Goal: Check status: Check status

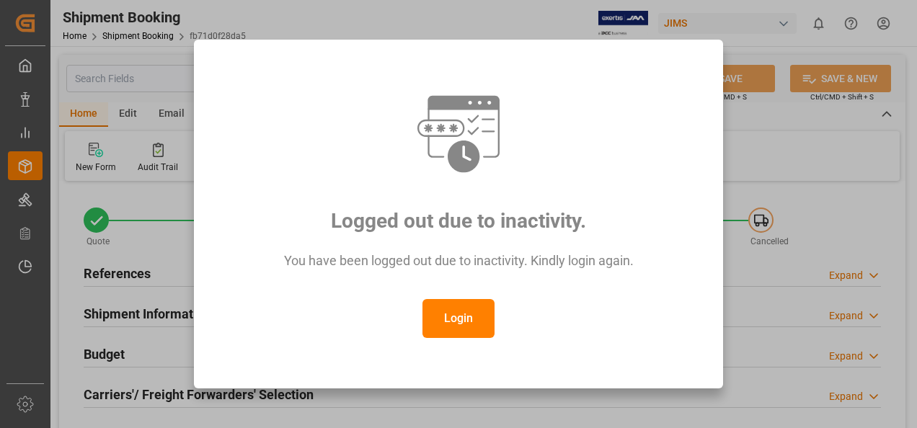
scroll to position [721, 0]
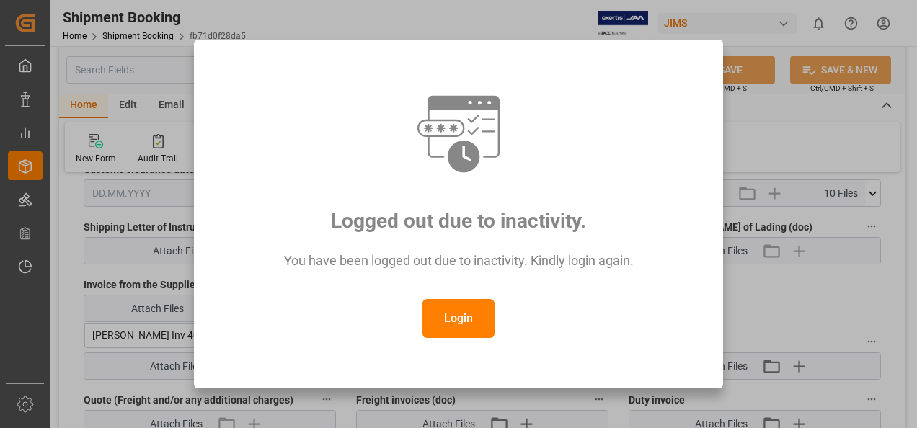
click at [457, 317] on button "Login" at bounding box center [458, 318] width 72 height 39
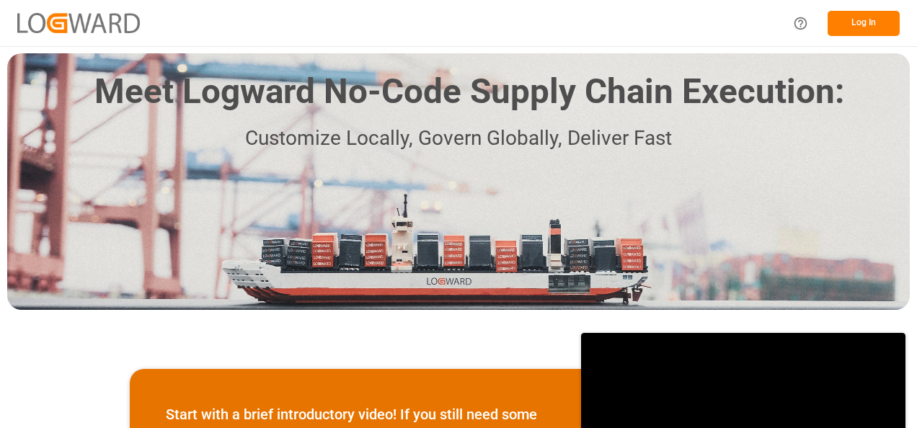
click at [858, 30] on button "Log In" at bounding box center [863, 23] width 72 height 25
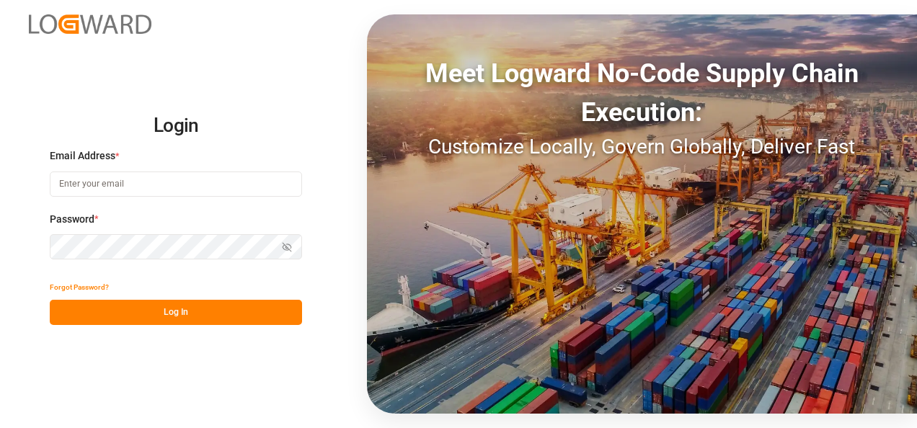
click at [104, 184] on input at bounding box center [176, 183] width 252 height 25
type input "[PERSON_NAME][EMAIL_ADDRESS][PERSON_NAME][DOMAIN_NAME]"
click at [284, 245] on icon "button" at bounding box center [286, 247] width 6 height 5
click at [181, 308] on button "Log In" at bounding box center [176, 312] width 252 height 25
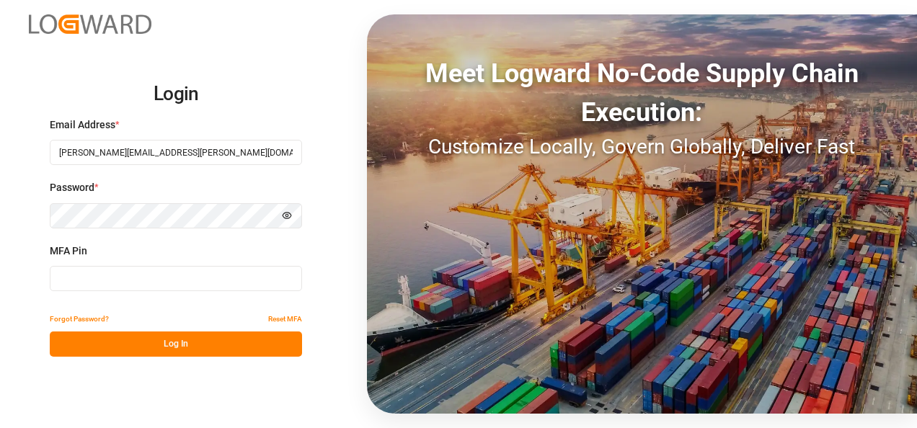
click at [143, 284] on input at bounding box center [176, 278] width 252 height 25
type input "491148"
click at [191, 349] on button "Log In" at bounding box center [176, 343] width 252 height 25
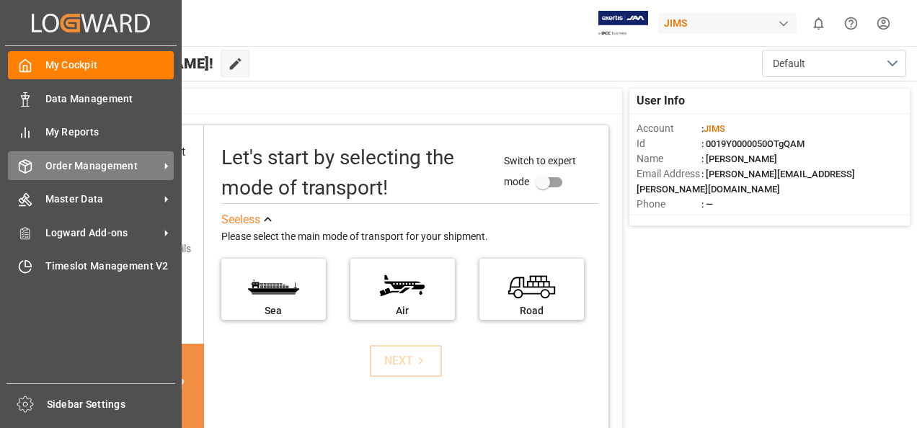
click at [168, 166] on icon at bounding box center [166, 166] width 15 height 15
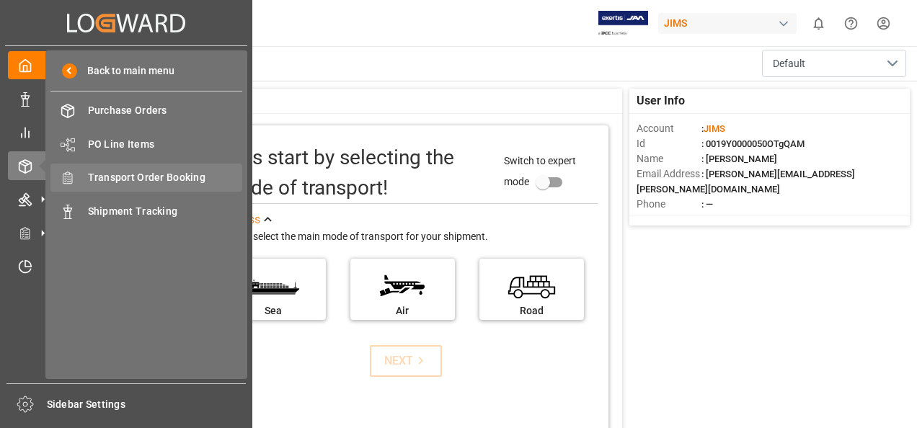
click at [121, 176] on span "Transport Order Booking" at bounding box center [165, 177] width 155 height 15
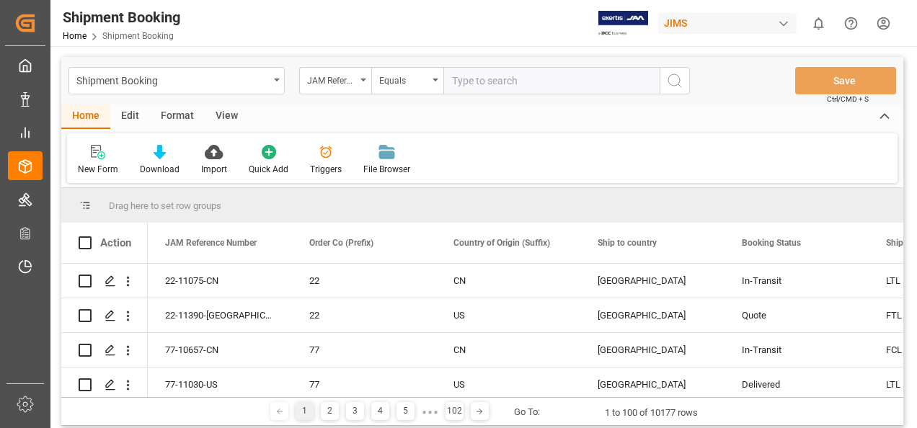
click at [522, 85] on input "text" at bounding box center [551, 80] width 216 height 27
paste input "77-10881-CN"
type input "77-10881-CN"
click at [674, 79] on icon "search button" at bounding box center [674, 80] width 17 height 17
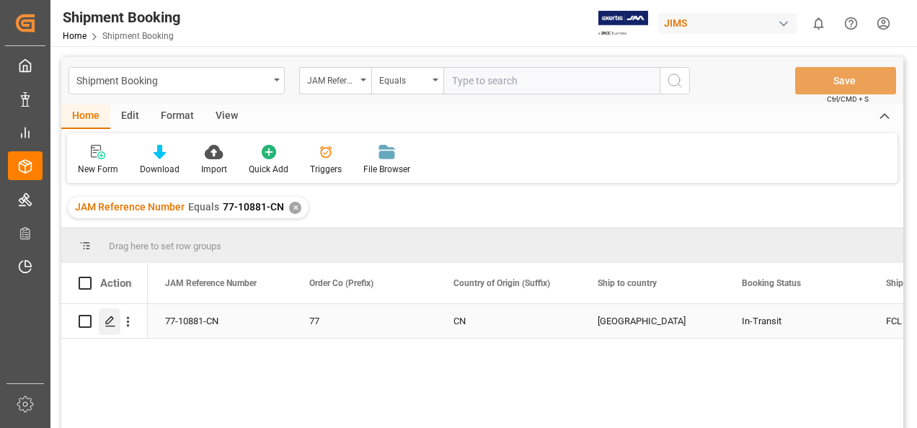
click at [103, 326] on div "Press SPACE to select this row." at bounding box center [110, 321] width 22 height 27
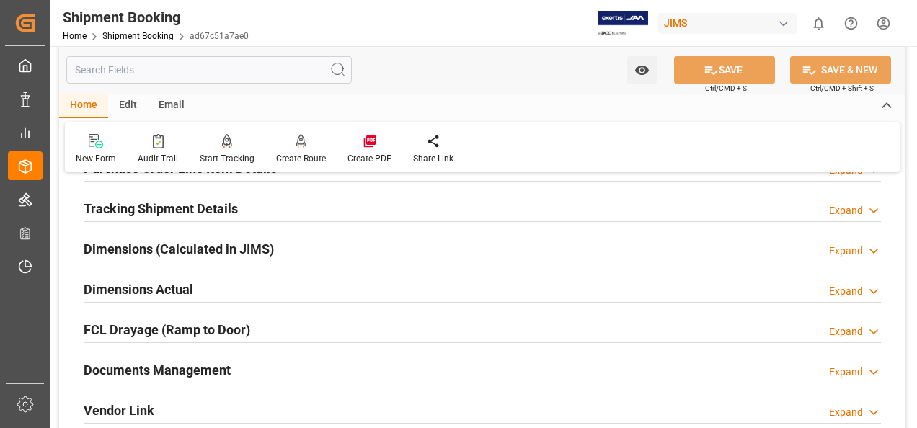
scroll to position [288, 0]
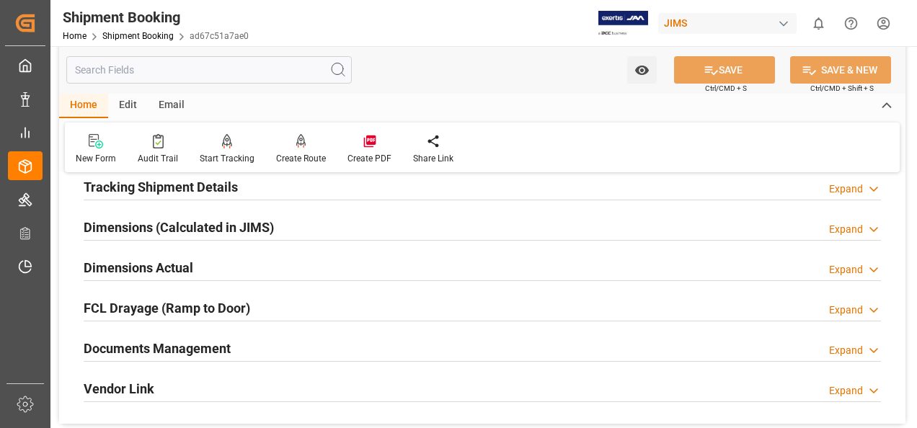
drag, startPoint x: 183, startPoint y: 347, endPoint x: 239, endPoint y: 344, distance: 55.6
click at [183, 347] on h2 "Documents Management" at bounding box center [157, 348] width 147 height 19
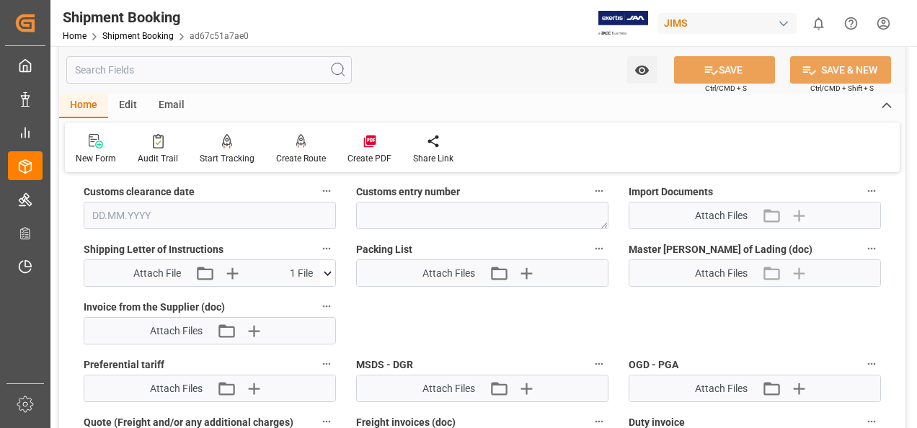
scroll to position [721, 0]
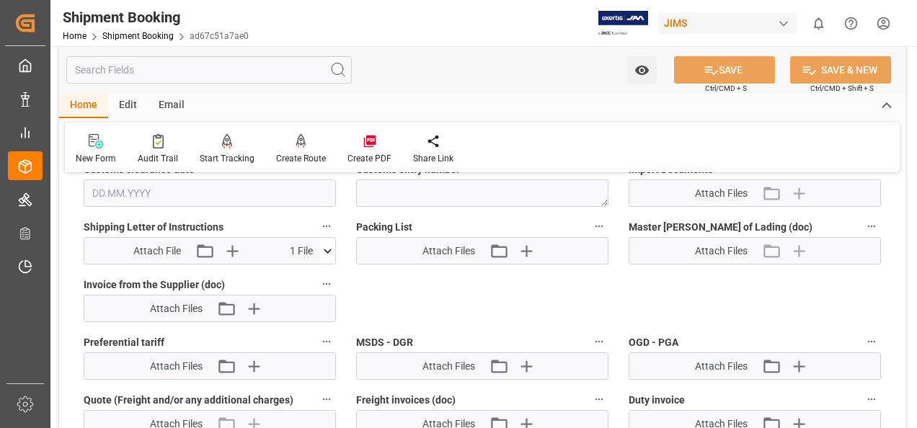
click at [326, 251] on icon at bounding box center [327, 251] width 15 height 15
click at [290, 275] on icon at bounding box center [289, 277] width 15 height 15
drag, startPoint x: 834, startPoint y: 294, endPoint x: 808, endPoint y: 298, distance: 26.3
click at [834, 295] on div "Quote Ready In-Transit Delivered Completed Cancelled References Expand JAM Refe…" at bounding box center [482, 39] width 846 height 1148
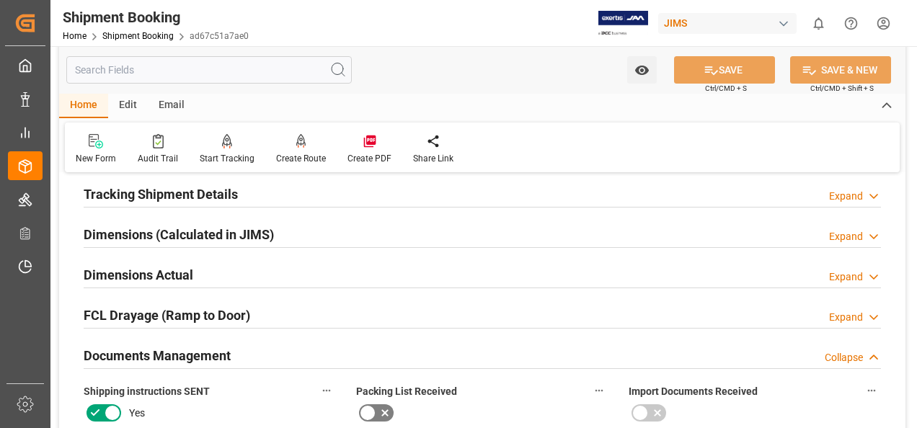
scroll to position [65, 0]
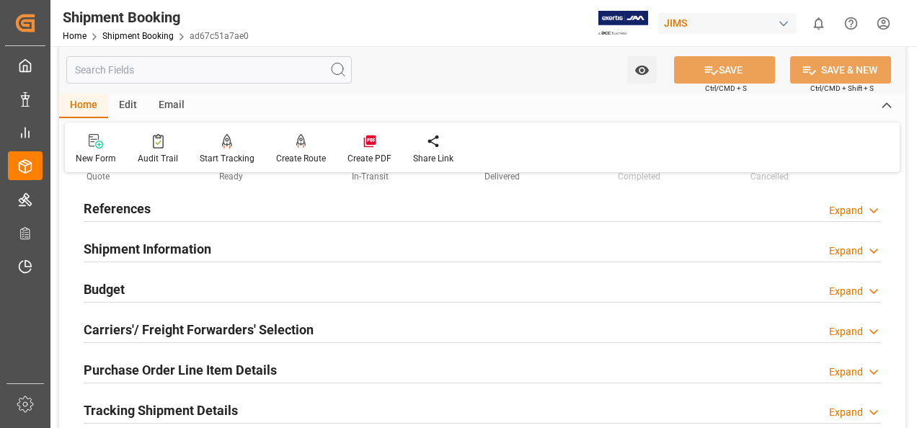
click at [108, 71] on input "text" at bounding box center [208, 69] width 285 height 27
paste input "77-10446-CN"
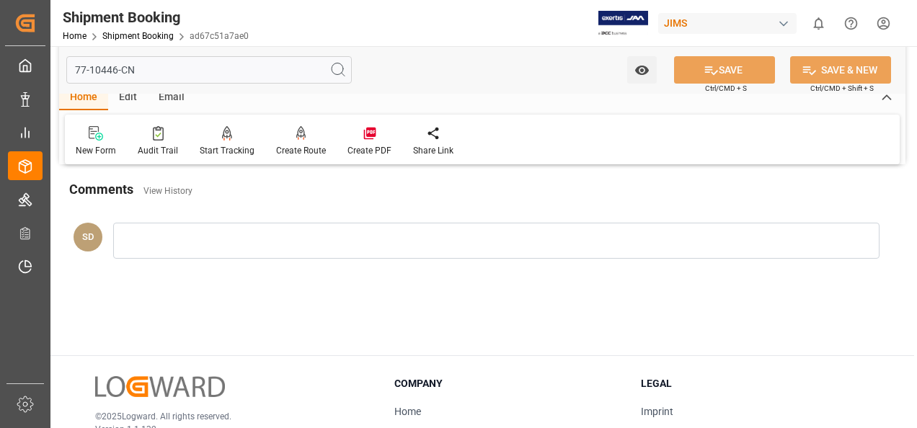
type input "77-10446-CN"
click at [339, 71] on icon at bounding box center [337, 69] width 17 height 17
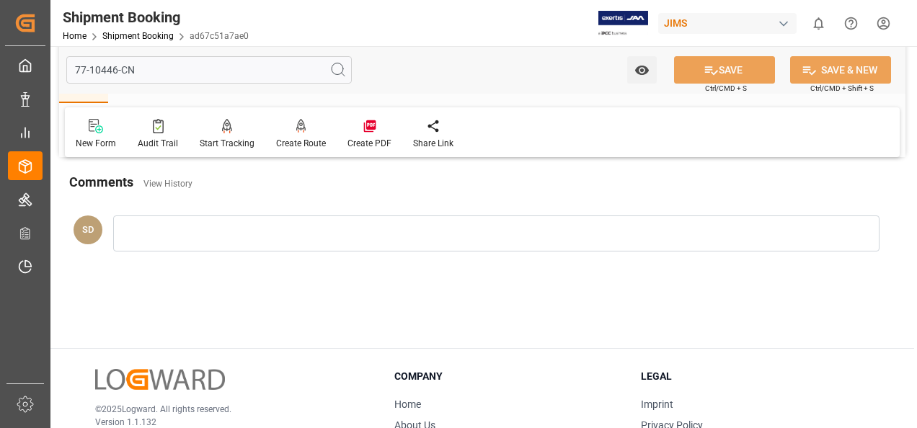
scroll to position [0, 0]
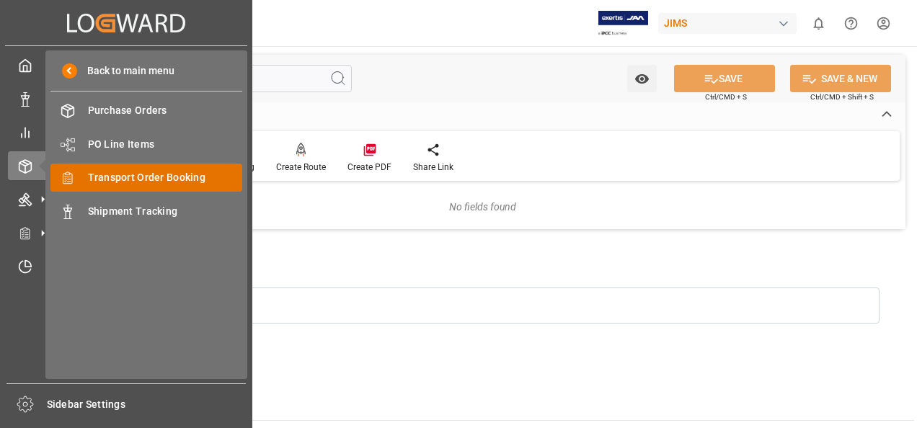
click at [153, 177] on span "Transport Order Booking" at bounding box center [165, 177] width 155 height 15
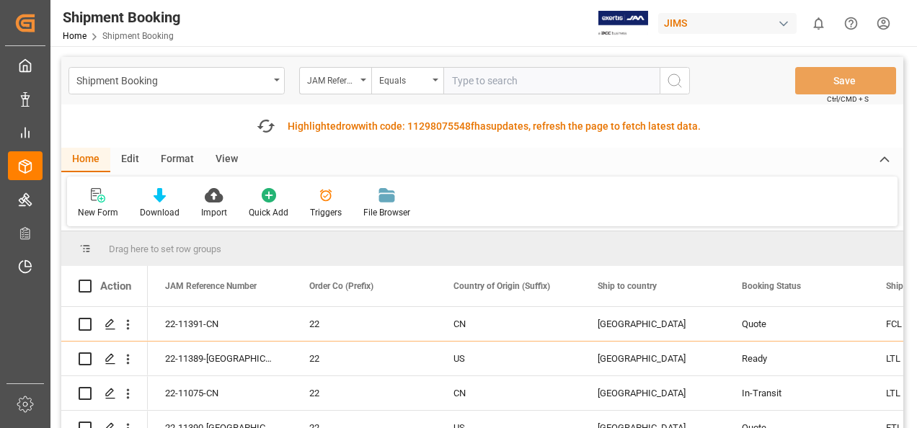
click at [477, 82] on input "text" at bounding box center [551, 80] width 216 height 27
type input "77-10446-CN"
click at [674, 81] on icon "search button" at bounding box center [674, 80] width 17 height 17
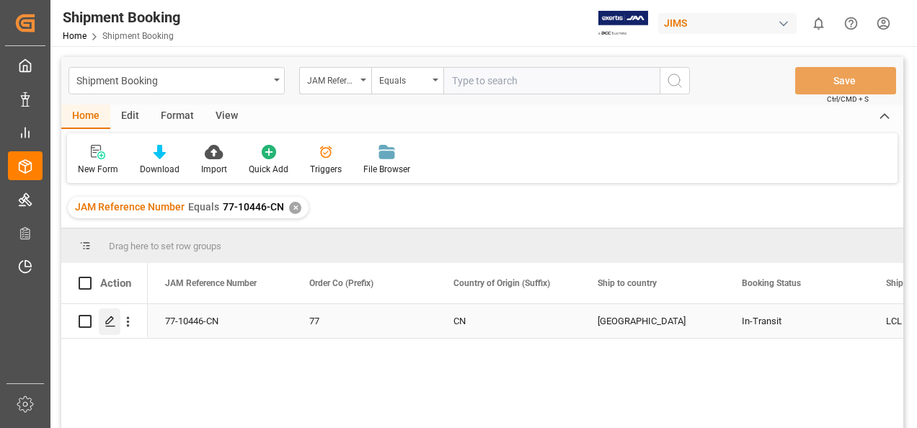
click at [107, 326] on line "Press SPACE to select this row." at bounding box center [110, 326] width 9 height 0
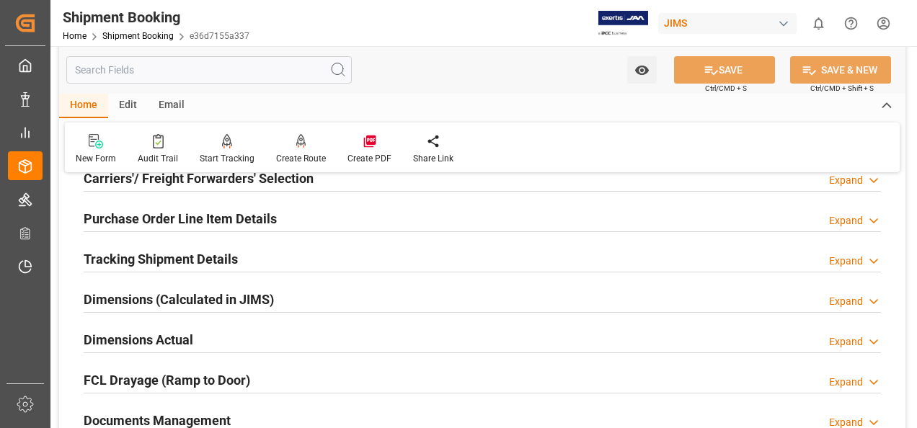
scroll to position [288, 0]
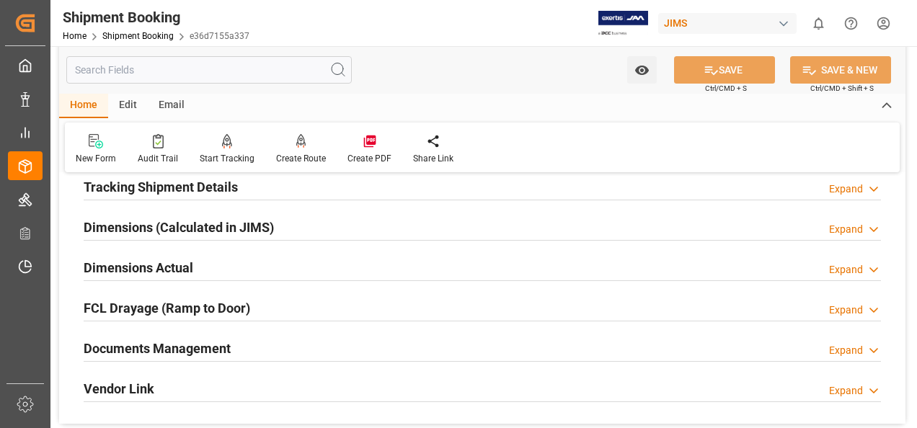
click at [197, 344] on h2 "Documents Management" at bounding box center [157, 348] width 147 height 19
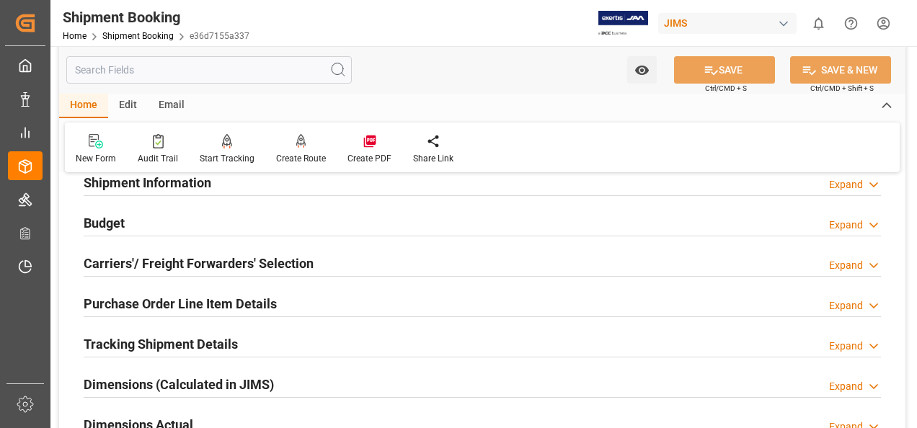
scroll to position [0, 0]
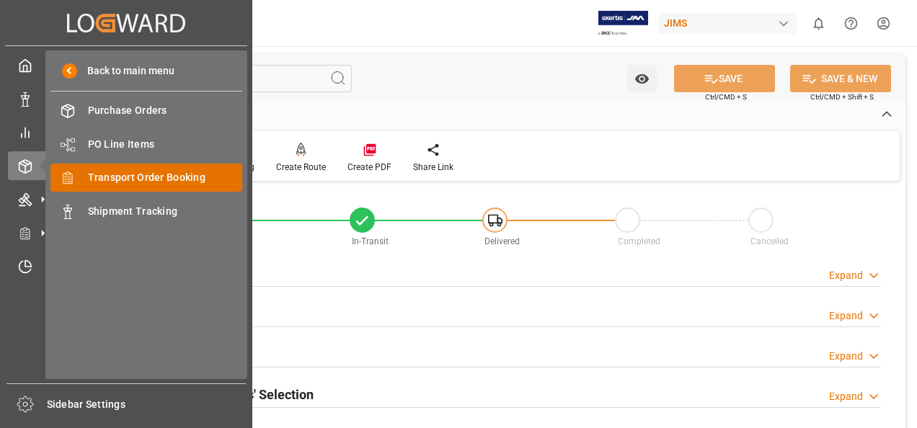
click at [141, 179] on span "Transport Order Booking" at bounding box center [165, 177] width 155 height 15
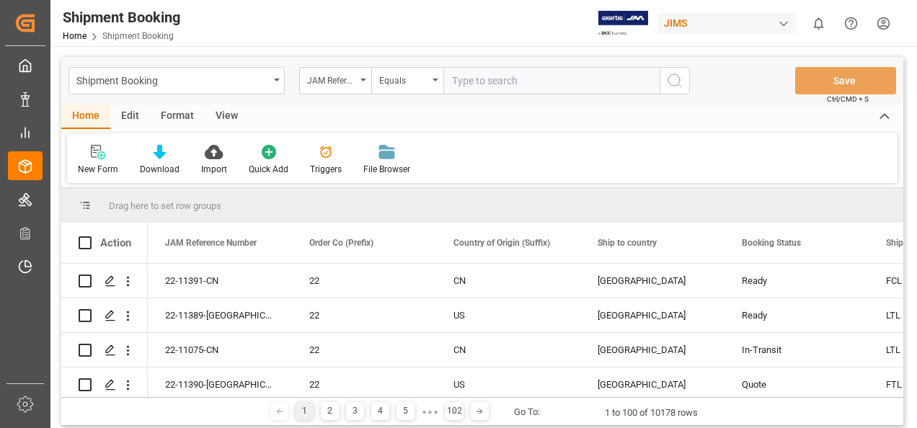
click at [478, 84] on input "text" at bounding box center [551, 80] width 216 height 27
paste input "77-10881-CN"
type input "77-10881-CN"
click at [677, 79] on icon "search button" at bounding box center [674, 80] width 17 height 17
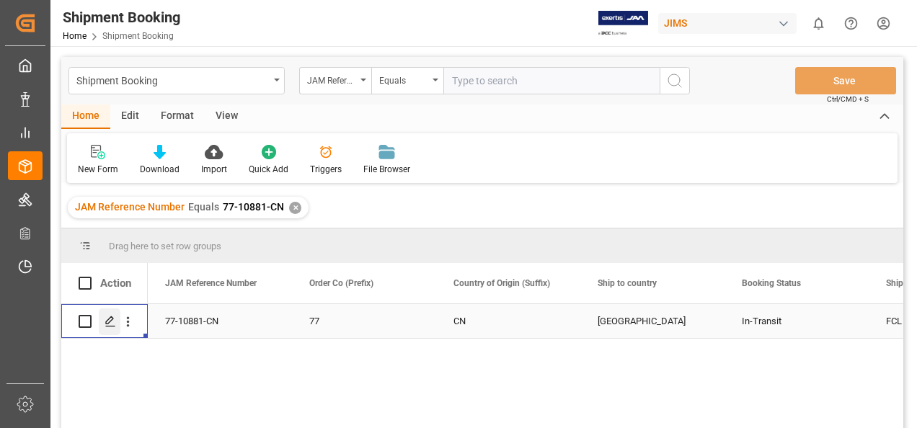
click at [117, 323] on div "Press SPACE to select this row." at bounding box center [110, 321] width 22 height 27
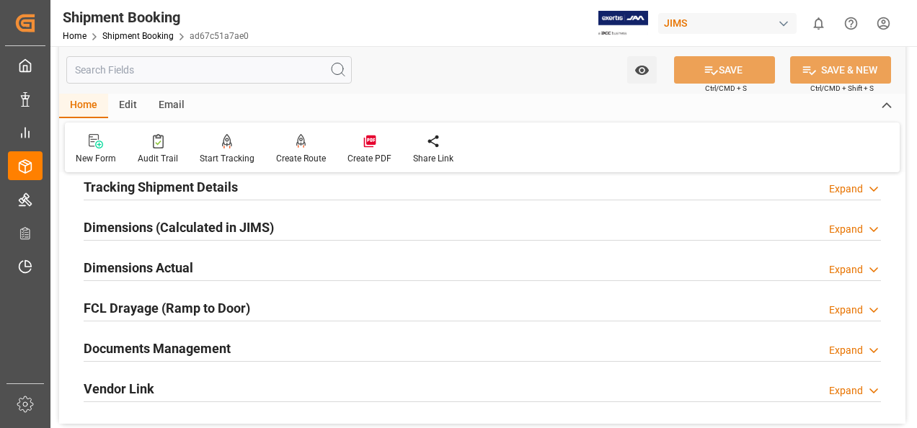
scroll to position [360, 0]
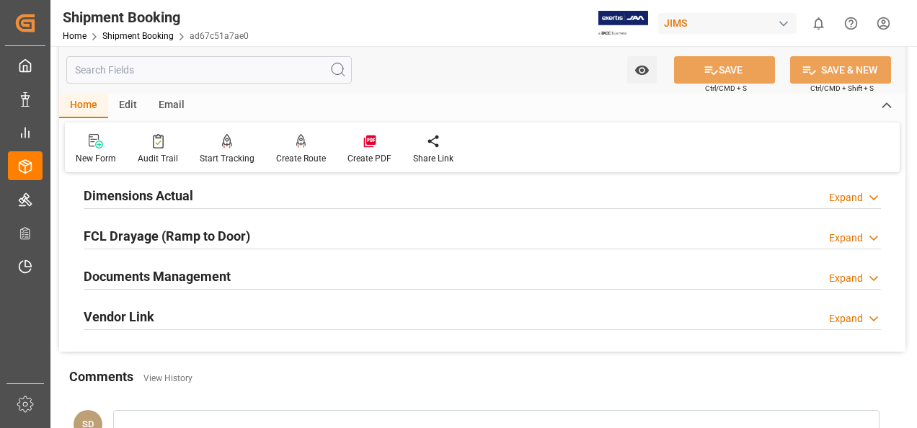
drag, startPoint x: 202, startPoint y: 273, endPoint x: 446, endPoint y: 254, distance: 244.3
click at [203, 274] on h2 "Documents Management" at bounding box center [157, 276] width 147 height 19
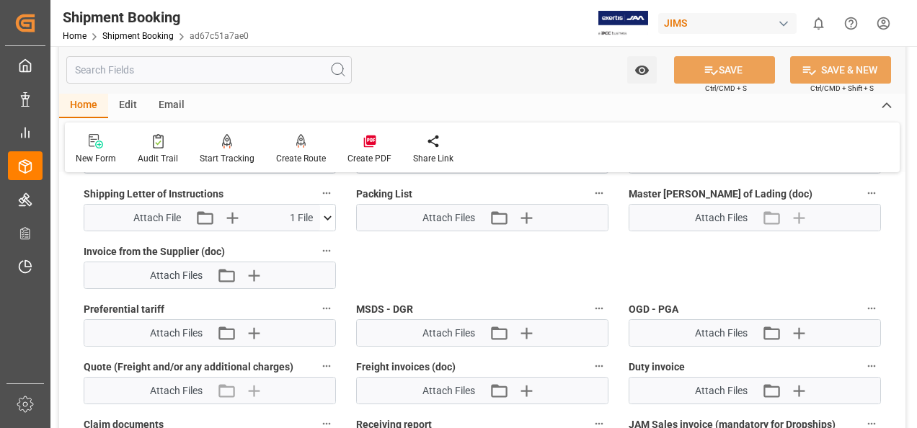
scroll to position [649, 0]
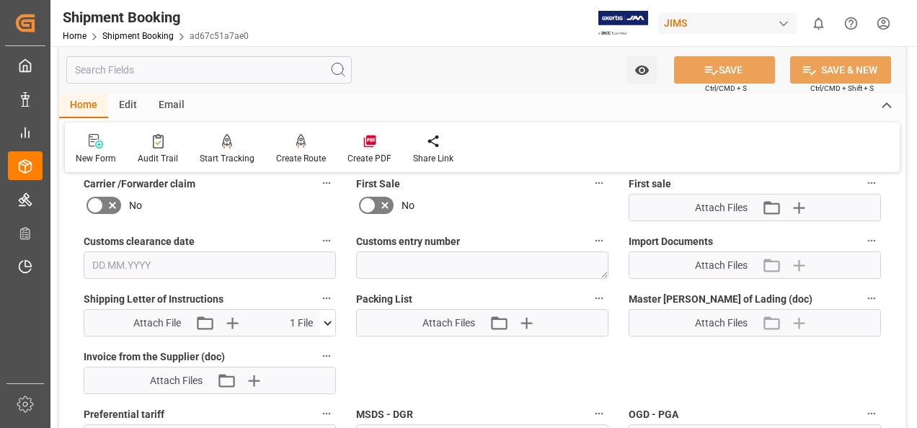
click at [326, 321] on icon at bounding box center [328, 323] width 8 height 4
click at [288, 347] on icon at bounding box center [290, 350] width 12 height 12
click at [450, 358] on div "Quote Ready In-Transit Delivered Completed Cancelled References Expand JAM Refe…" at bounding box center [482, 111] width 846 height 1148
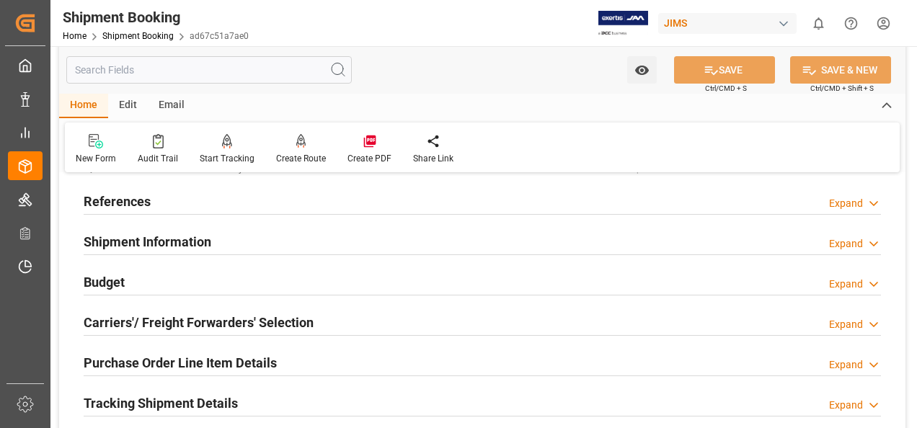
scroll to position [0, 0]
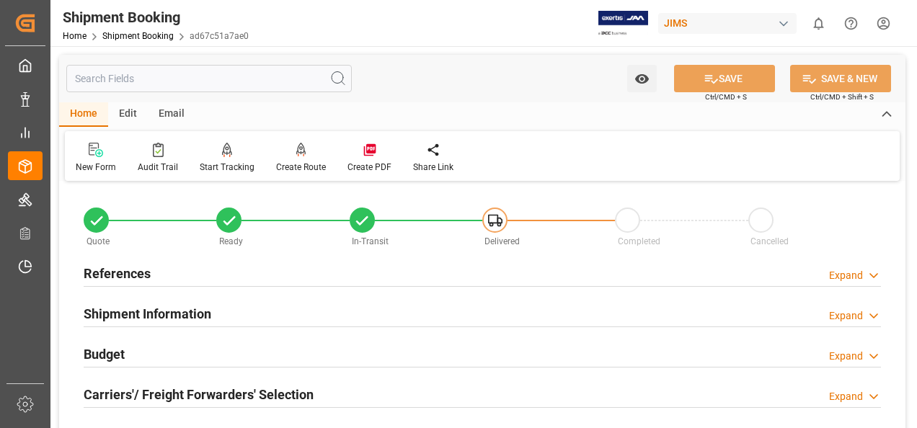
click at [153, 81] on input "text" at bounding box center [208, 78] width 285 height 27
paste input "77-10881-CN"
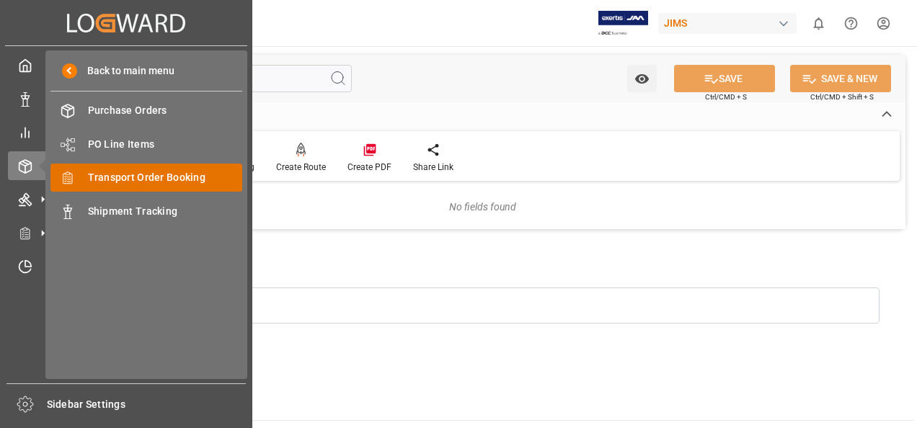
type input "77-10881-CN"
click at [117, 179] on span "Transport Order Booking" at bounding box center [165, 177] width 155 height 15
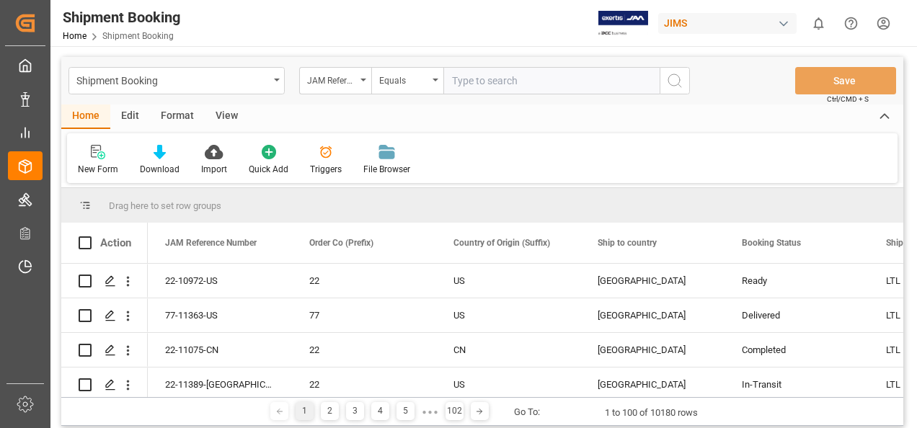
click at [479, 79] on input "text" at bounding box center [551, 80] width 216 height 27
type input "77-10881-CN"
click at [675, 79] on icon "search button" at bounding box center [674, 80] width 17 height 17
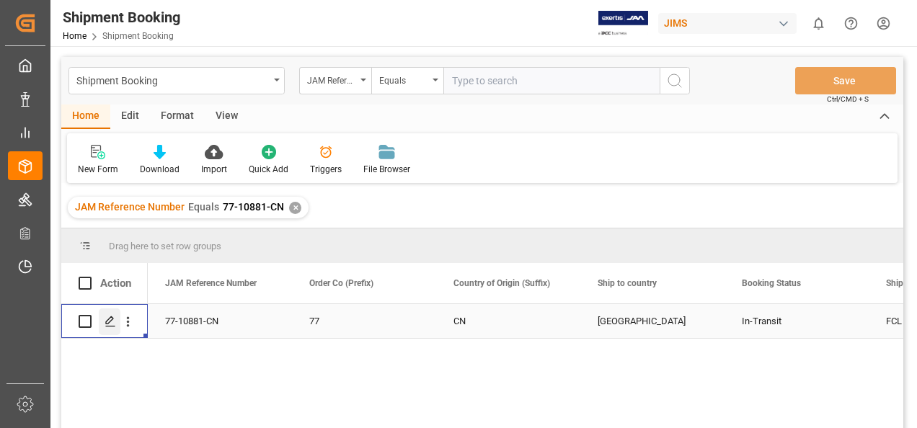
click at [111, 320] on polygon "Press SPACE to select this row." at bounding box center [109, 320] width 7 height 7
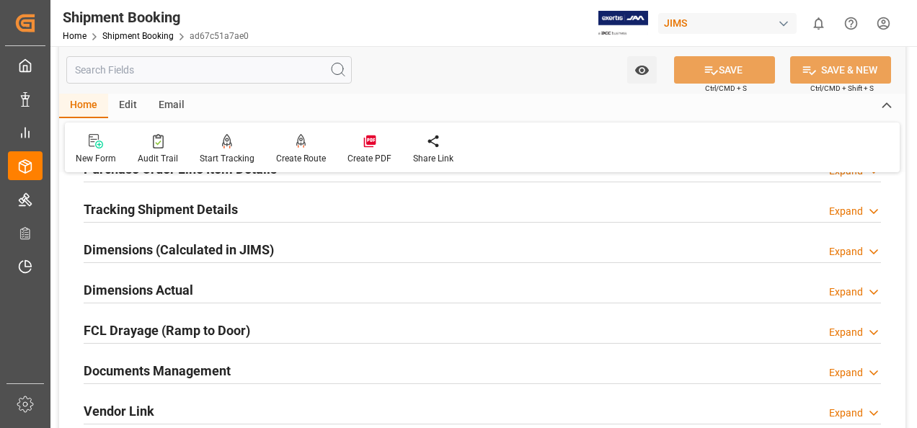
scroll to position [288, 0]
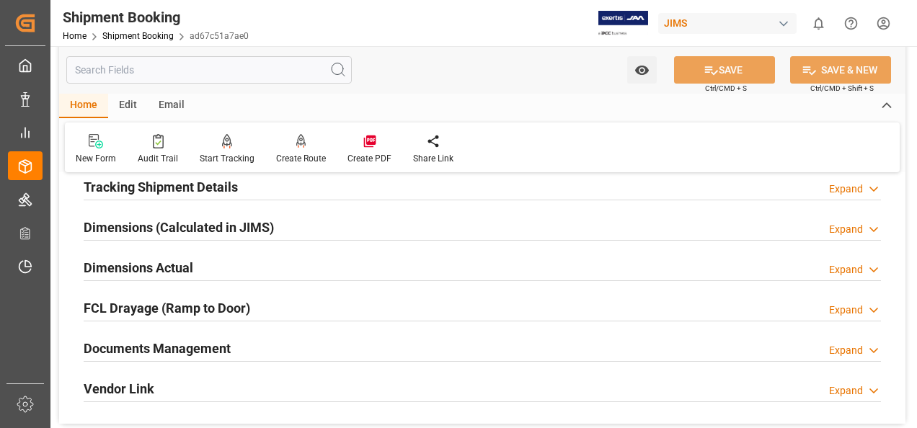
click at [209, 349] on h2 "Documents Management" at bounding box center [157, 348] width 147 height 19
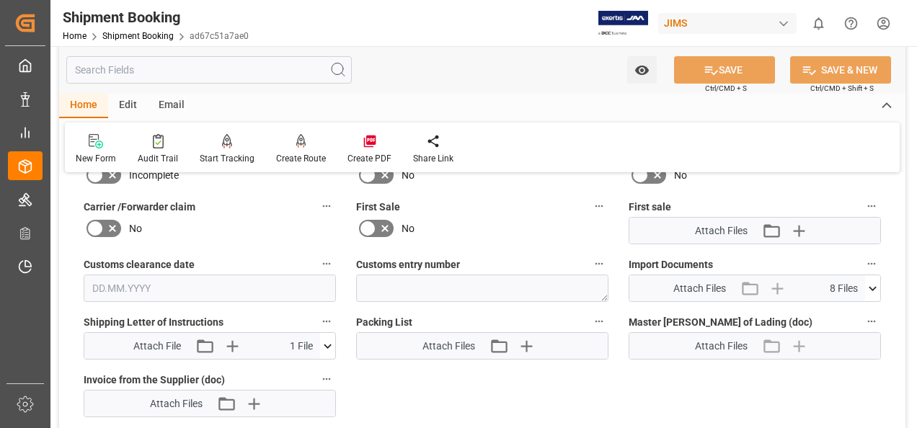
scroll to position [649, 0]
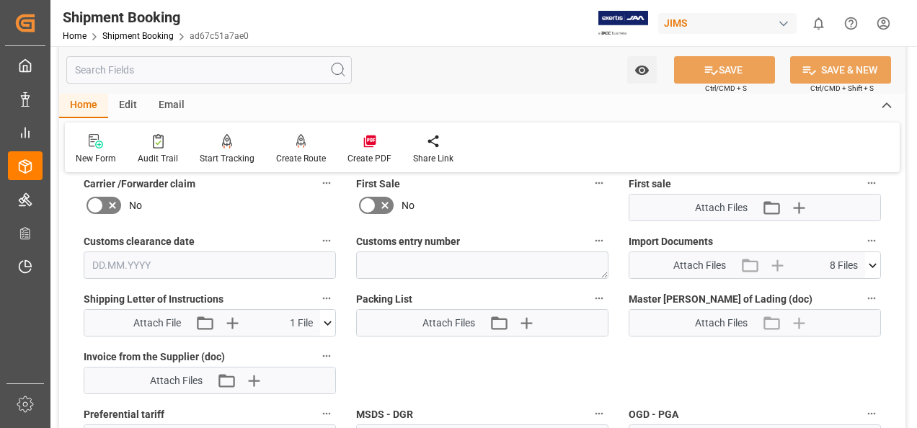
click at [869, 264] on icon at bounding box center [872, 265] width 15 height 15
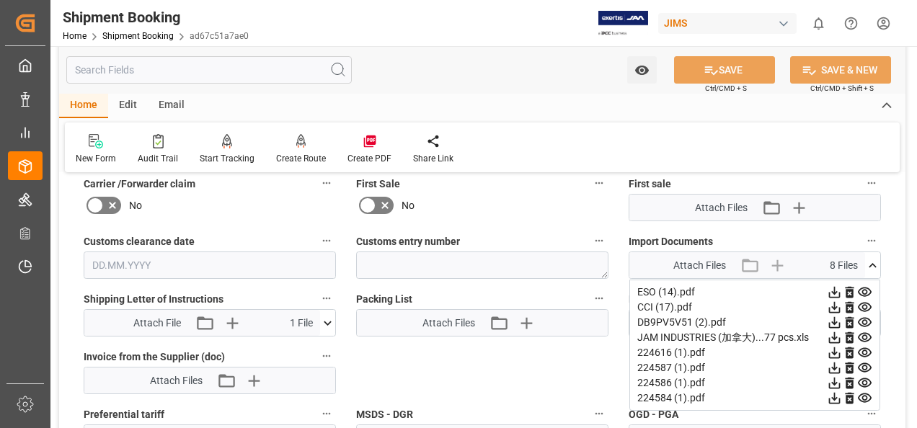
click at [833, 291] on icon at bounding box center [833, 292] width 15 height 15
click at [834, 306] on icon at bounding box center [835, 308] width 12 height 12
click at [834, 320] on icon at bounding box center [835, 323] width 12 height 12
click at [834, 336] on icon at bounding box center [835, 338] width 12 height 12
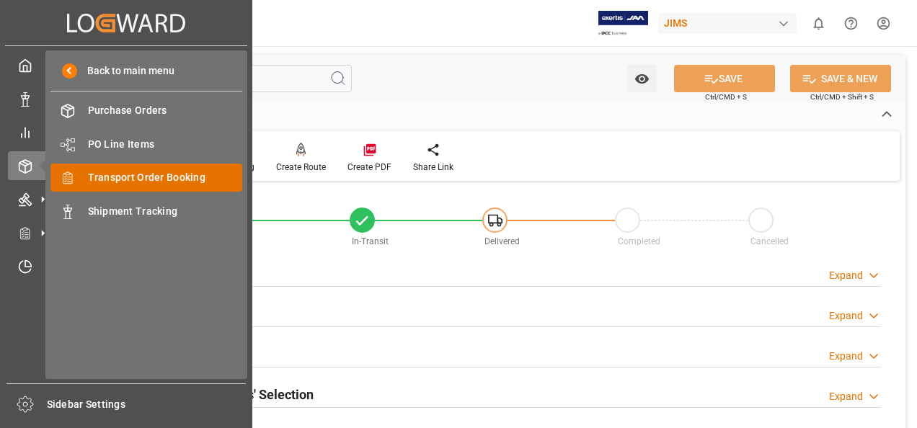
click at [127, 181] on span "Transport Order Booking" at bounding box center [165, 177] width 155 height 15
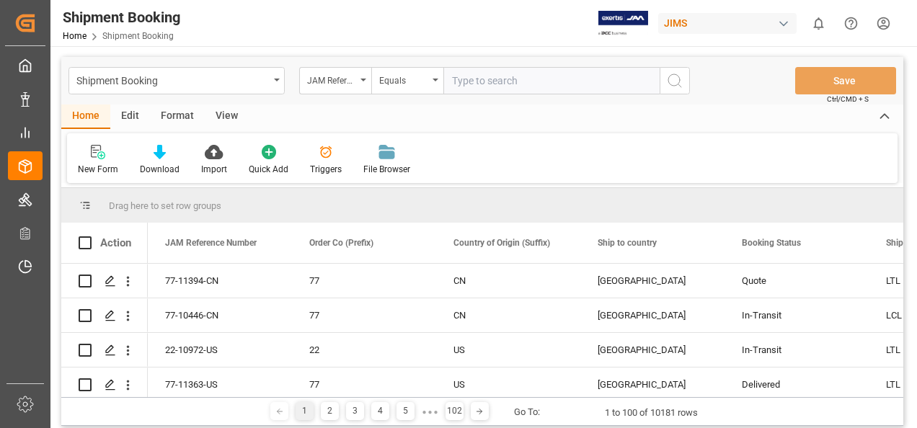
click at [482, 79] on input "text" at bounding box center [551, 80] width 216 height 27
paste input "77-10446-CN"
type input "77-10446-CN"
click at [672, 79] on icon "search button" at bounding box center [674, 80] width 17 height 17
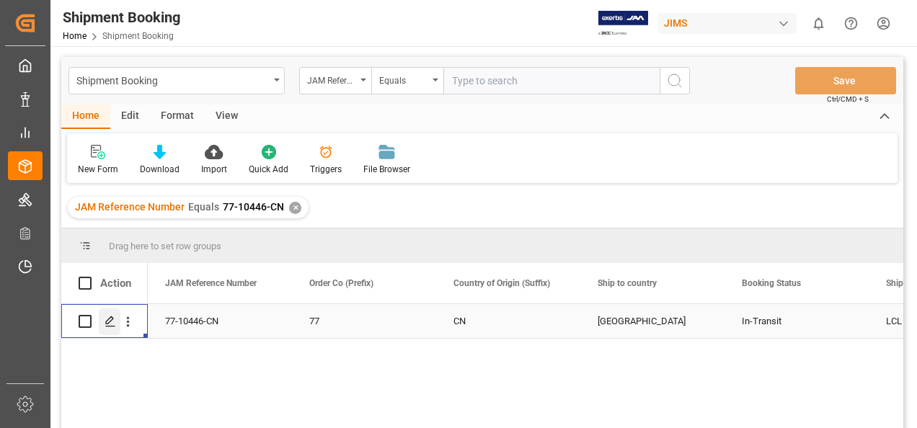
click at [107, 321] on polygon "Press SPACE to select this row." at bounding box center [109, 320] width 7 height 7
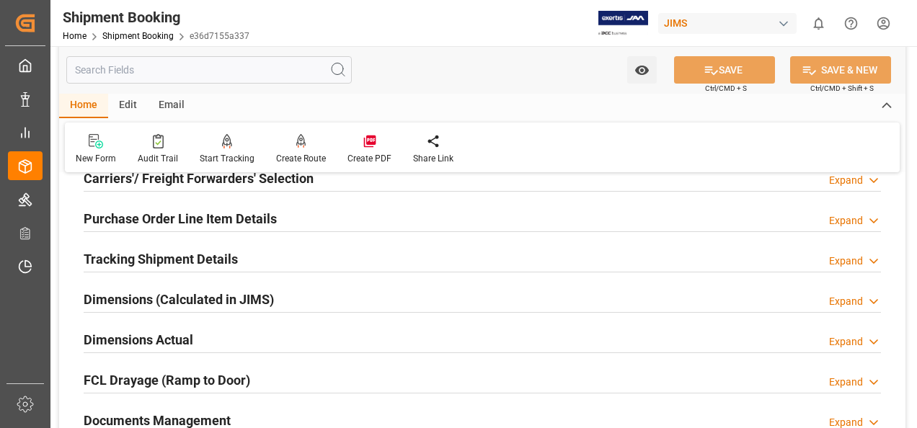
scroll to position [288, 0]
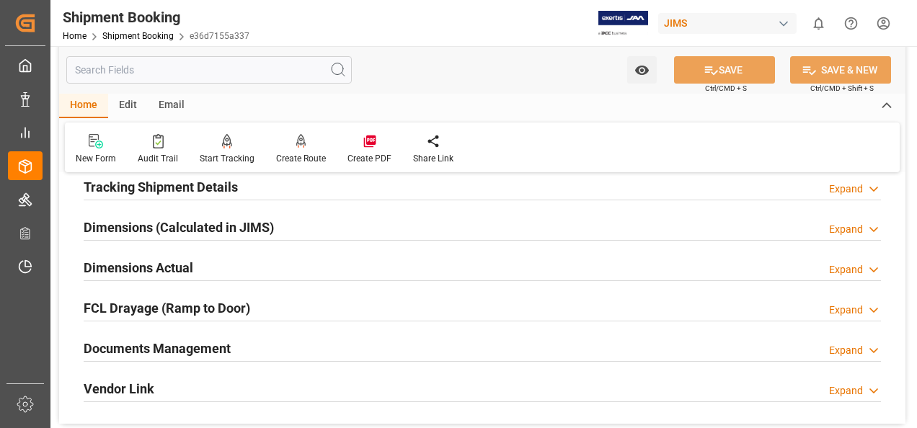
drag, startPoint x: 202, startPoint y: 349, endPoint x: 441, endPoint y: 320, distance: 241.0
click at [205, 349] on h2 "Documents Management" at bounding box center [157, 348] width 147 height 19
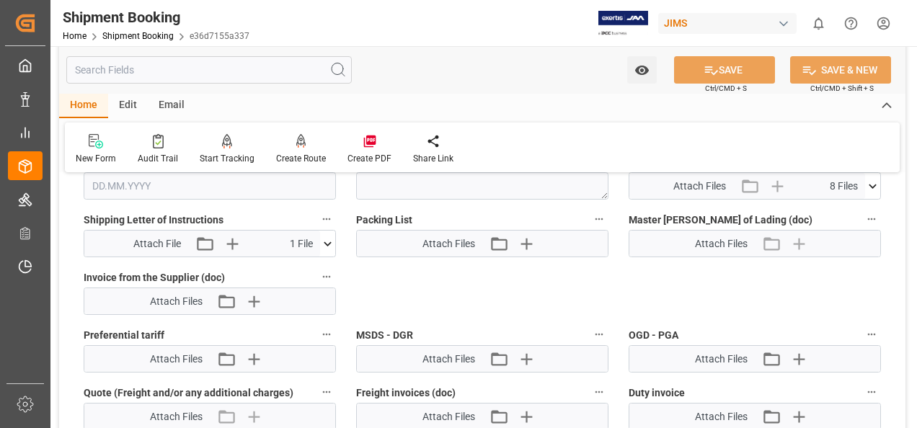
scroll to position [649, 0]
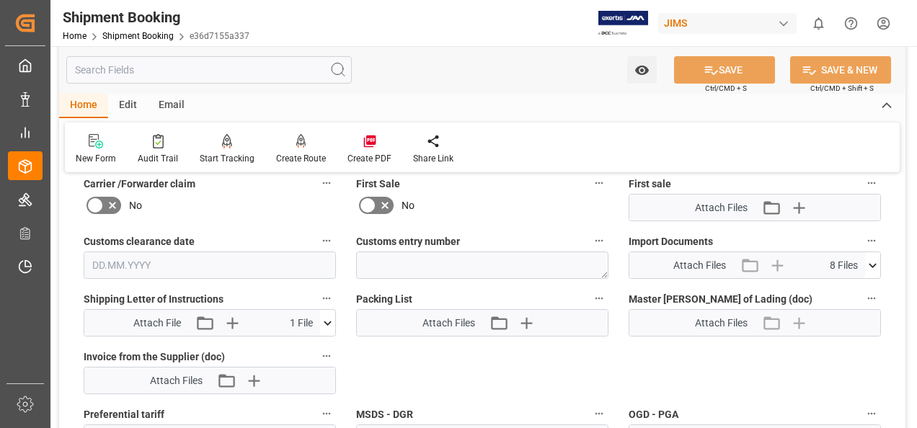
click at [872, 262] on icon at bounding box center [872, 265] width 15 height 15
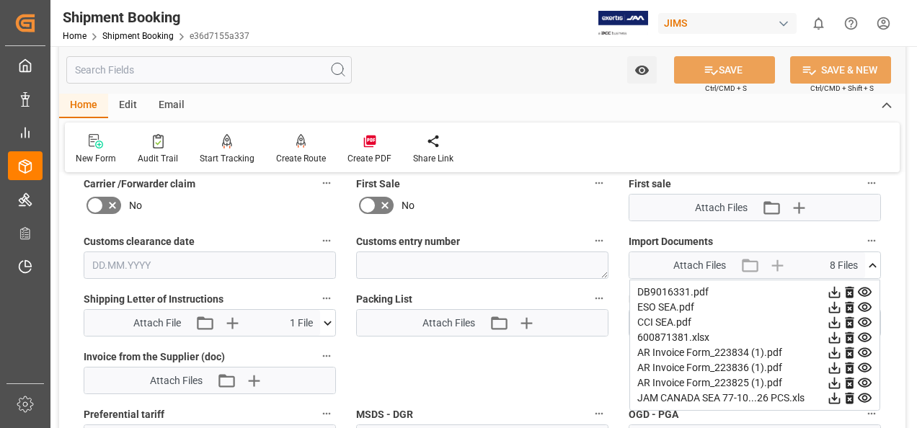
scroll to position [721, 0]
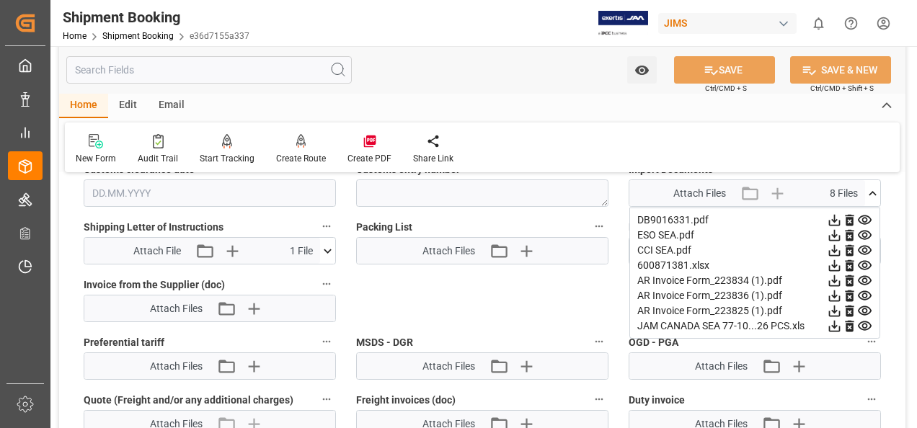
click at [833, 307] on icon at bounding box center [833, 310] width 15 height 15
click at [830, 248] on icon at bounding box center [833, 250] width 15 height 15
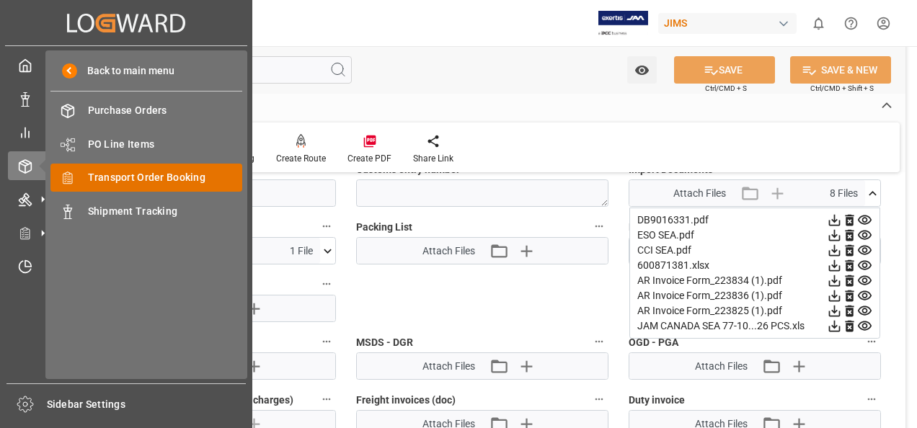
click at [122, 179] on span "Transport Order Booking" at bounding box center [165, 177] width 155 height 15
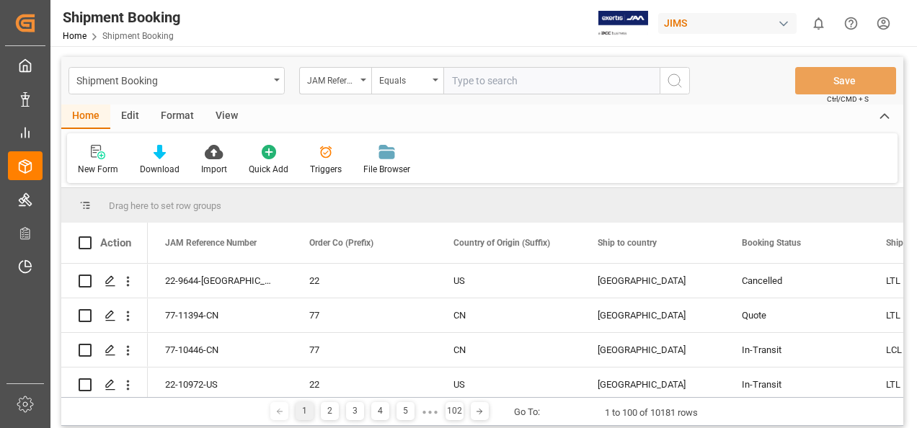
click at [458, 82] on input "text" at bounding box center [551, 80] width 216 height 27
type input "77-10284-CN"
click at [670, 84] on icon "search button" at bounding box center [674, 80] width 17 height 17
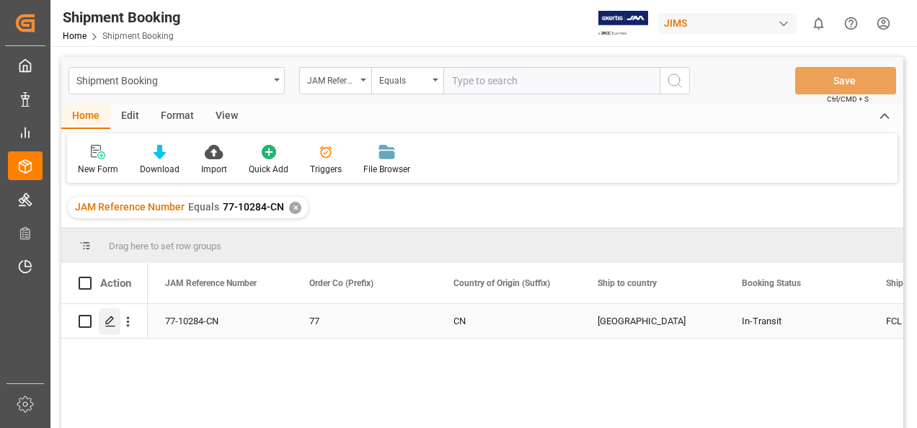
click at [107, 324] on polygon "Press SPACE to select this row." at bounding box center [109, 320] width 7 height 7
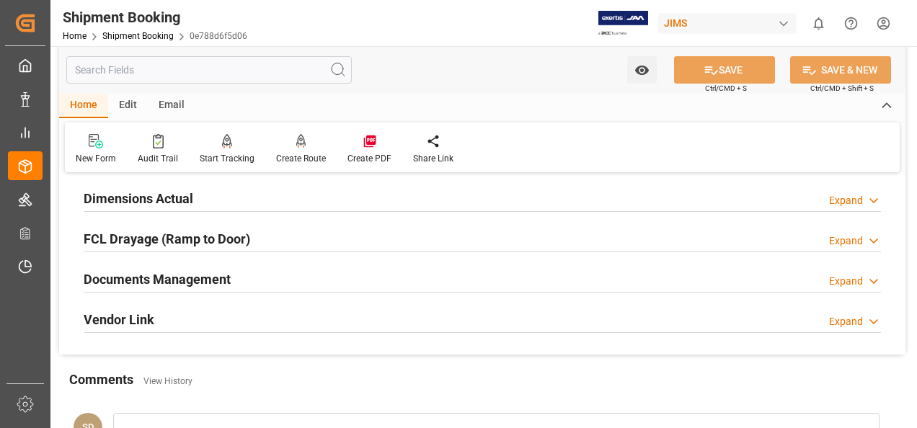
scroll to position [360, 0]
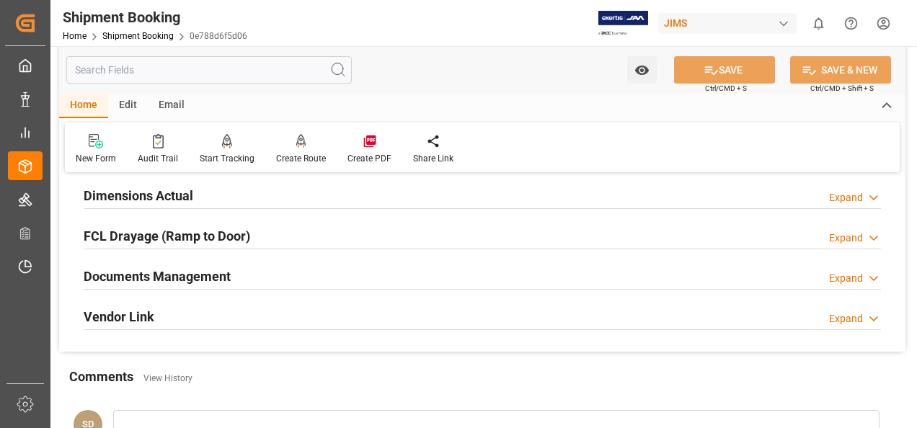
click at [202, 273] on h2 "Documents Management" at bounding box center [157, 276] width 147 height 19
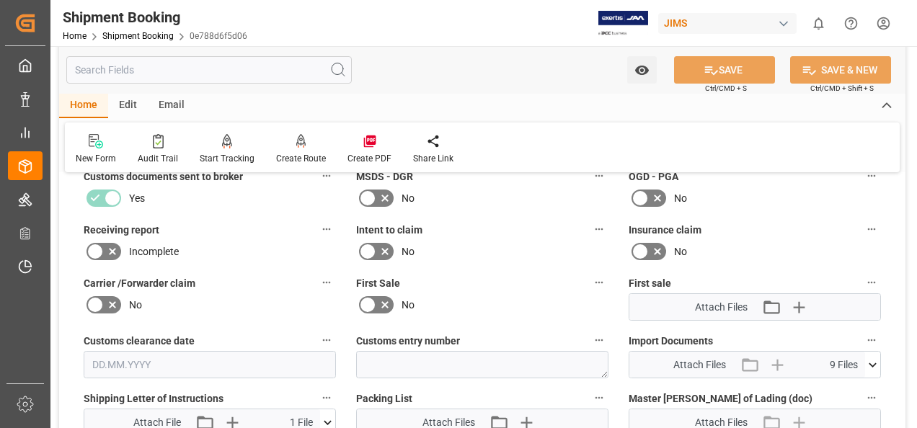
scroll to position [576, 0]
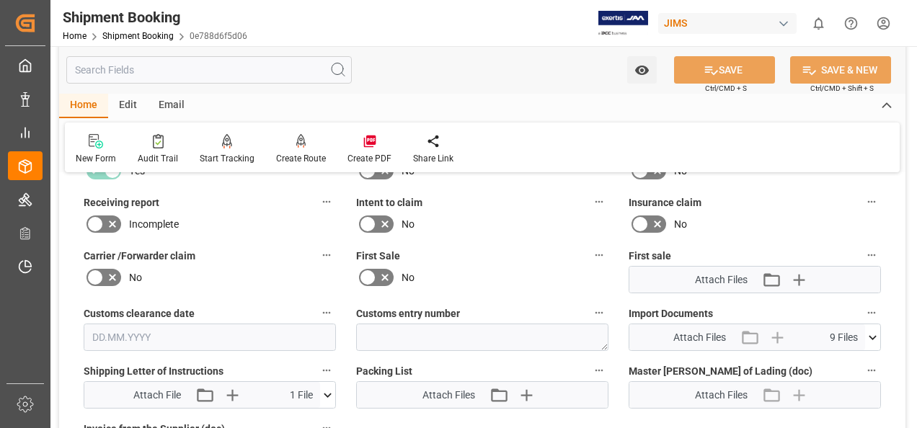
click at [873, 336] on icon at bounding box center [872, 337] width 15 height 15
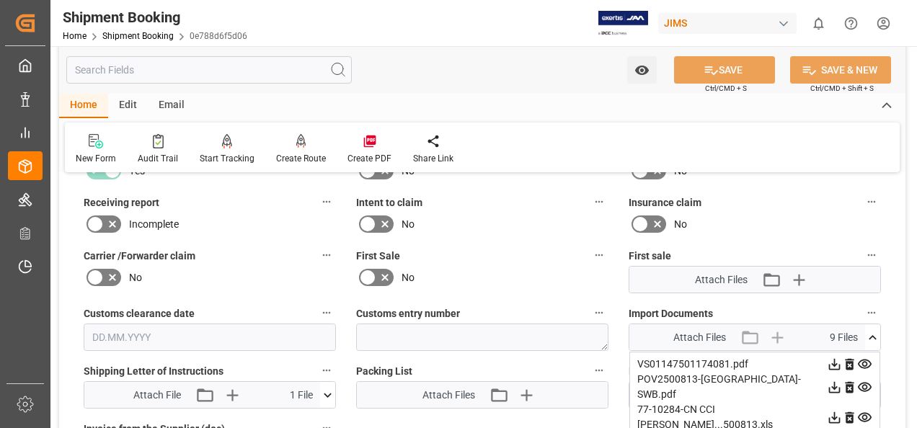
click at [836, 361] on icon at bounding box center [835, 365] width 12 height 12
click at [834, 380] on icon at bounding box center [833, 387] width 15 height 15
click at [833, 411] on icon at bounding box center [835, 417] width 12 height 12
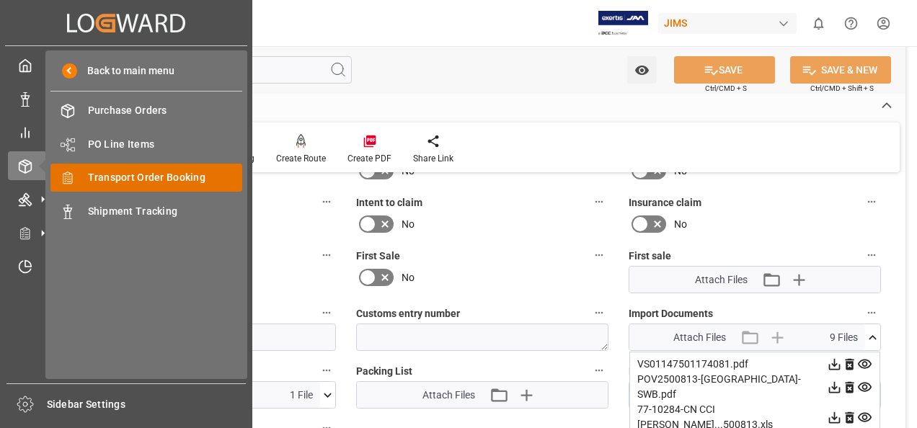
click at [159, 177] on span "Transport Order Booking" at bounding box center [165, 177] width 155 height 15
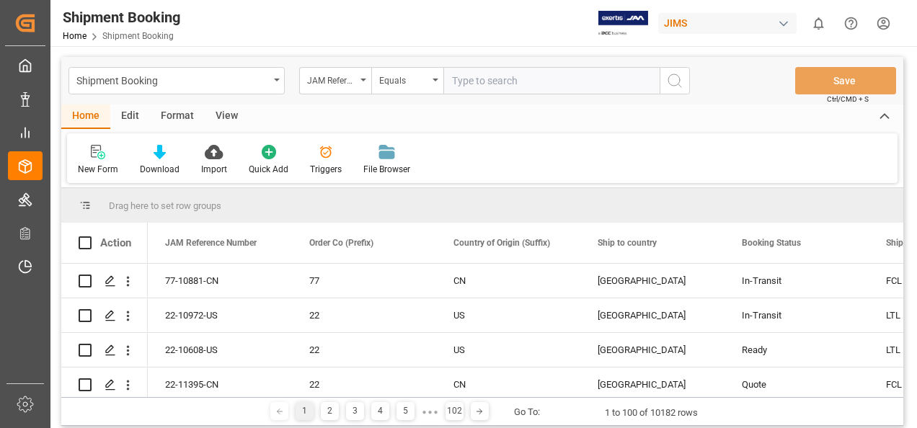
click at [465, 81] on input "text" at bounding box center [551, 80] width 216 height 27
type input "77-10881-CN"
click at [672, 78] on icon "search button" at bounding box center [674, 80] width 17 height 17
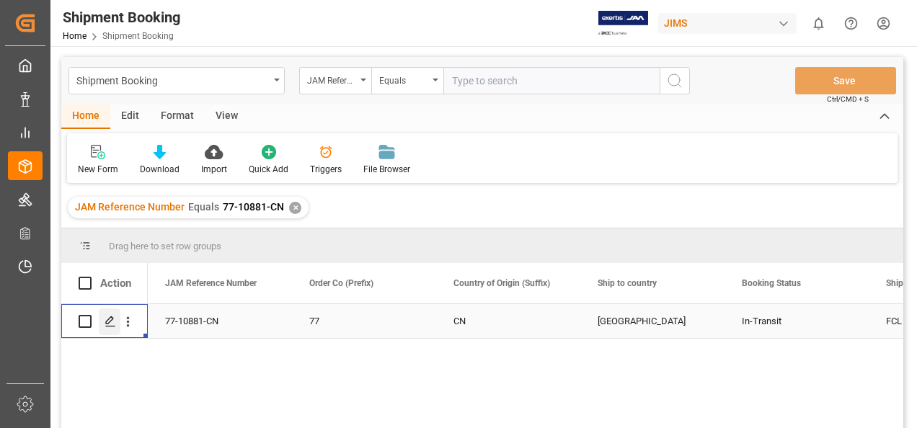
click at [108, 321] on icon "Press SPACE to select this row." at bounding box center [110, 322] width 12 height 12
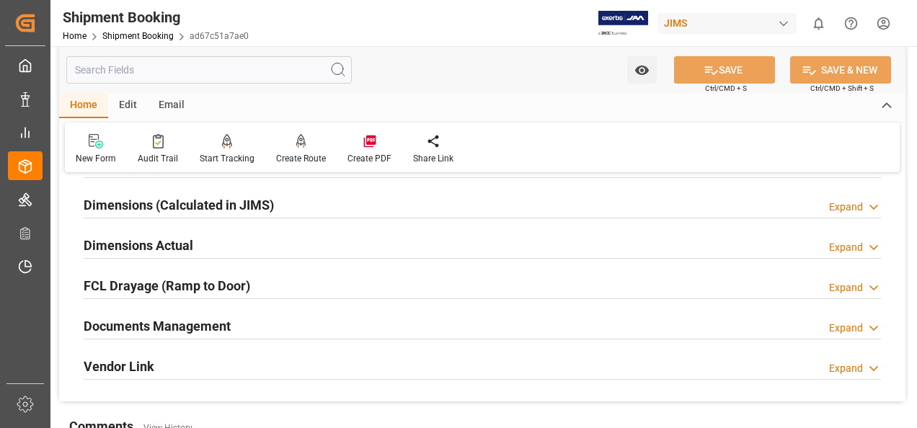
scroll to position [288, 0]
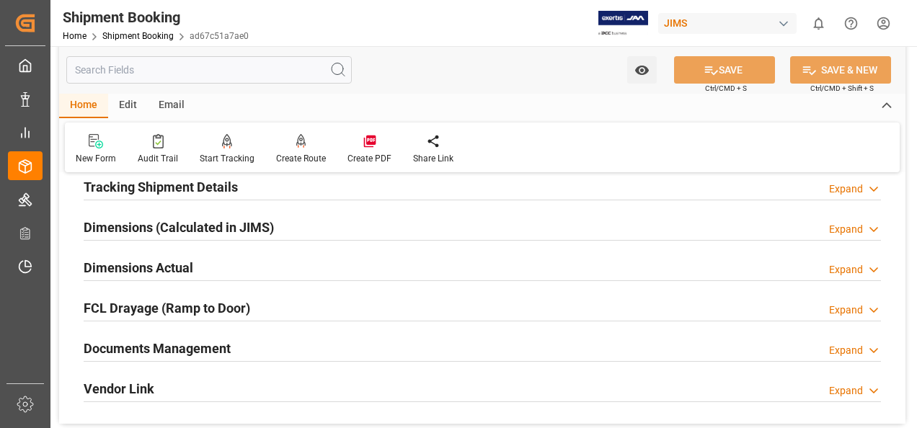
click at [175, 347] on h2 "Documents Management" at bounding box center [157, 348] width 147 height 19
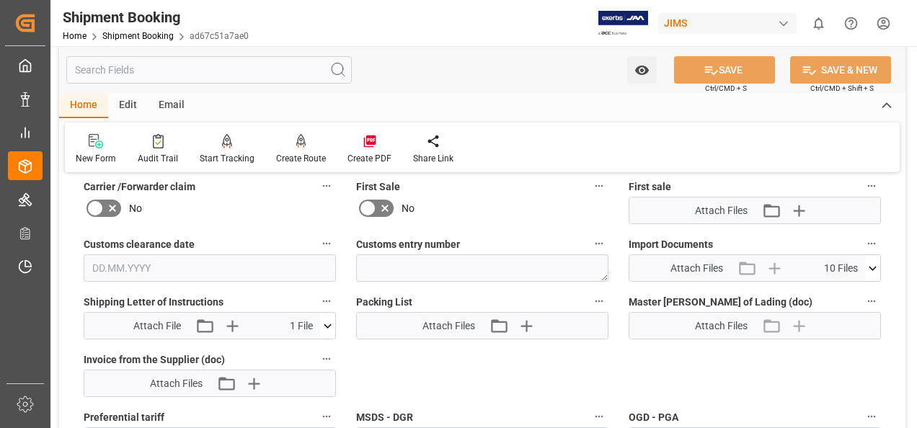
scroll to position [649, 0]
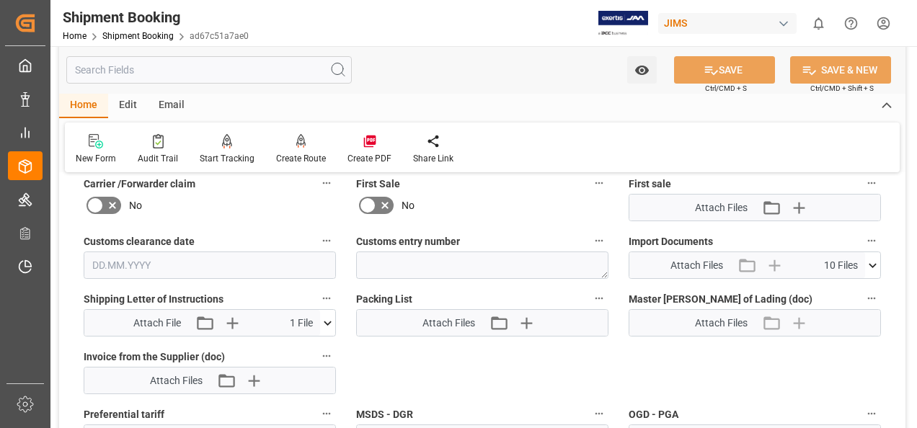
click at [873, 263] on icon at bounding box center [872, 265] width 8 height 4
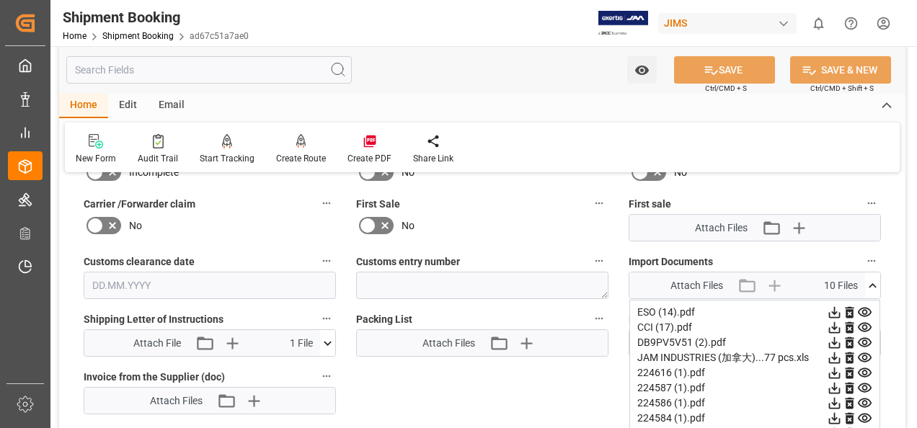
scroll to position [721, 0]
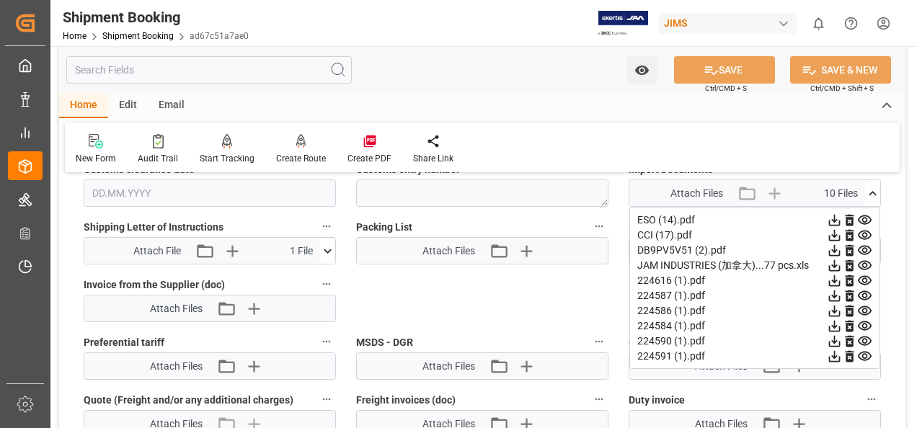
click at [832, 235] on icon at bounding box center [833, 235] width 15 height 15
